Goal: Transaction & Acquisition: Purchase product/service

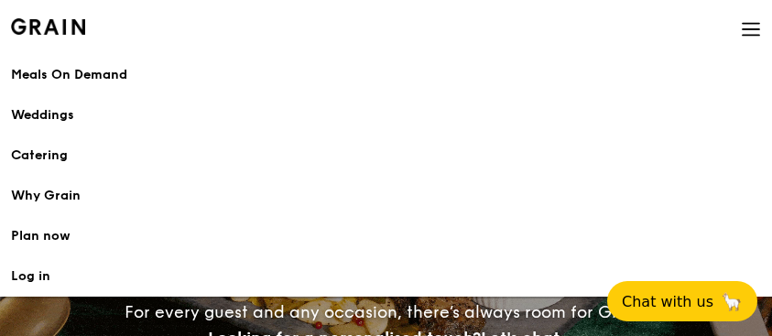
select select
click at [64, 78] on div "Meals On Demand" at bounding box center [386, 75] width 750 height 18
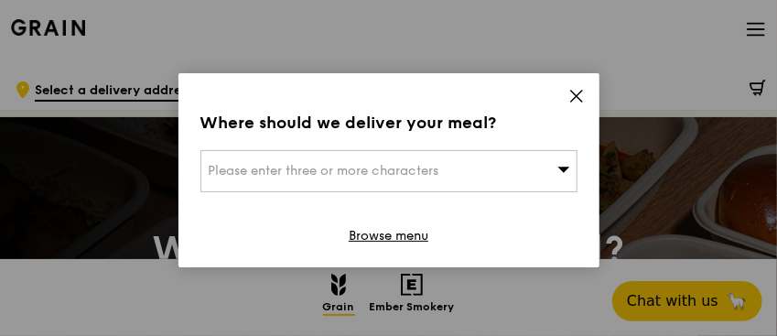
click at [374, 159] on div "Please enter three or more characters" at bounding box center [388, 171] width 377 height 42
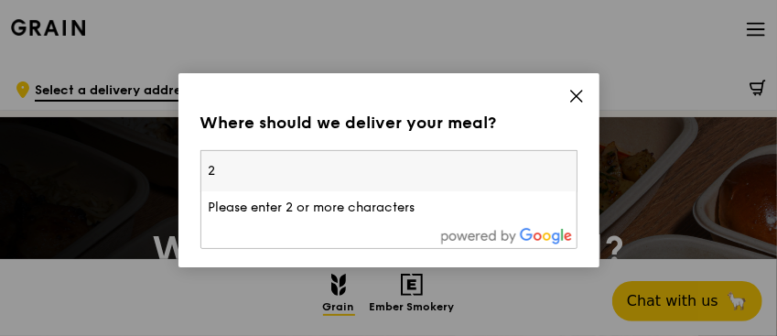
type input "2"
